Goal: Task Accomplishment & Management: Manage account settings

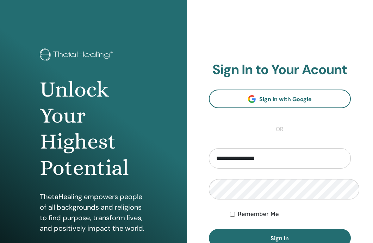
type input "**********"
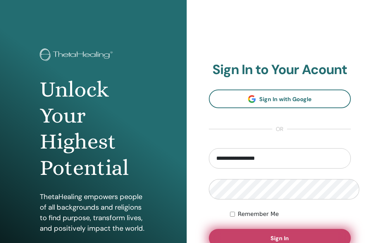
click at [274, 235] on span "Sign In" at bounding box center [279, 238] width 18 height 7
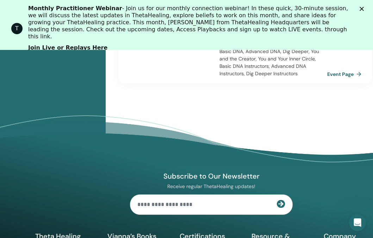
scroll to position [794, 0]
